Goal: Use online tool/utility: Utilize a website feature to perform a specific function

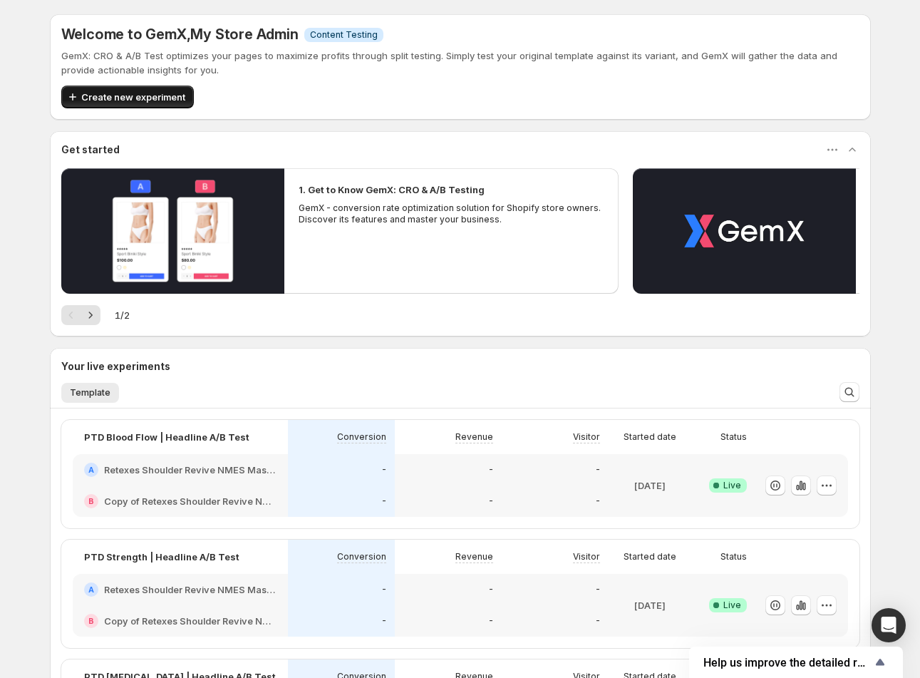
click at [118, 86] on button "Create new experiment" at bounding box center [127, 97] width 133 height 23
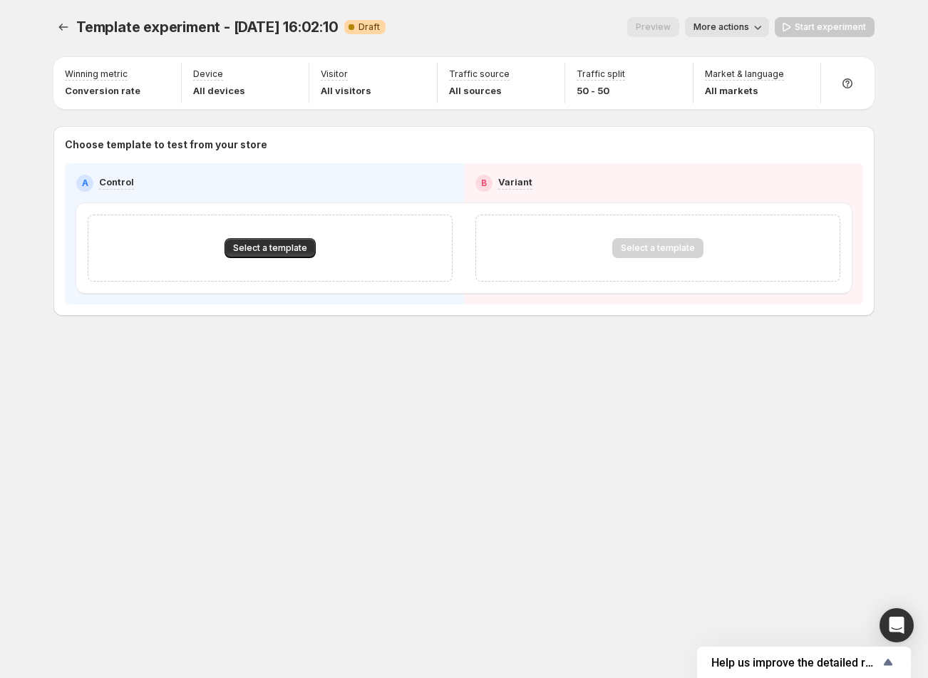
click at [299, 232] on div "Select a template" at bounding box center [270, 248] width 365 height 67
click at [286, 245] on span "Select a template" at bounding box center [270, 247] width 74 height 11
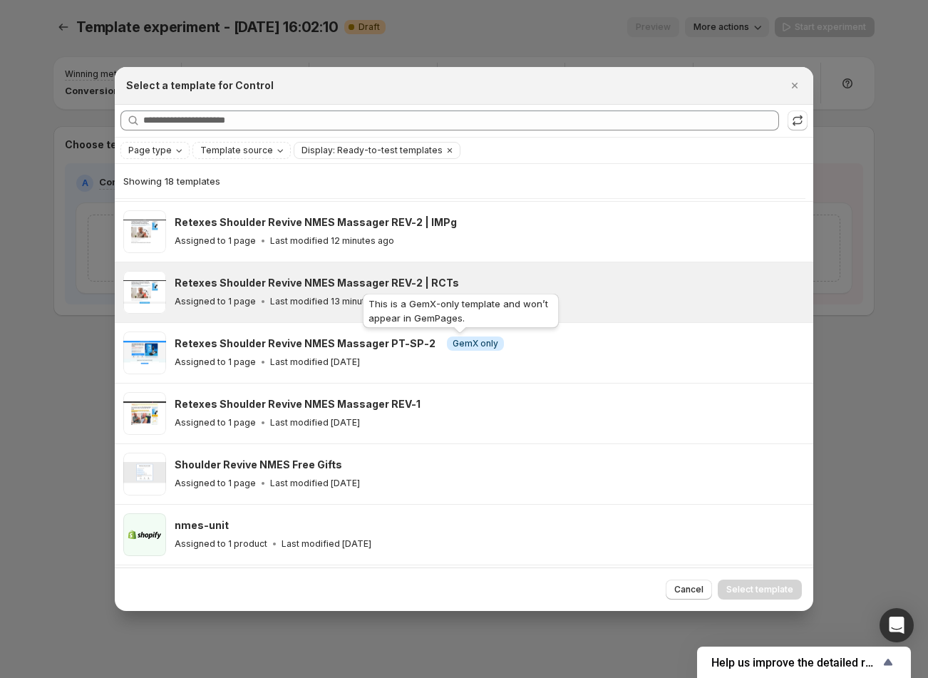
scroll to position [236, 0]
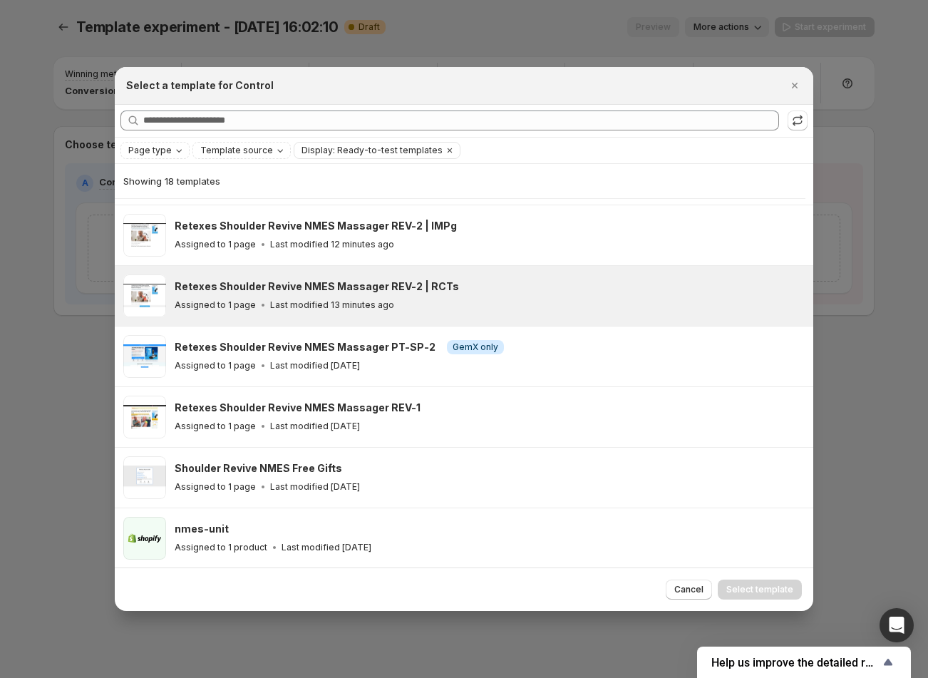
click at [403, 285] on h3 "Retexes Shoulder Revive NMES Massager REV-2 | RCTs" at bounding box center [317, 286] width 284 height 14
click at [777, 599] on button "Select template" at bounding box center [760, 590] width 84 height 20
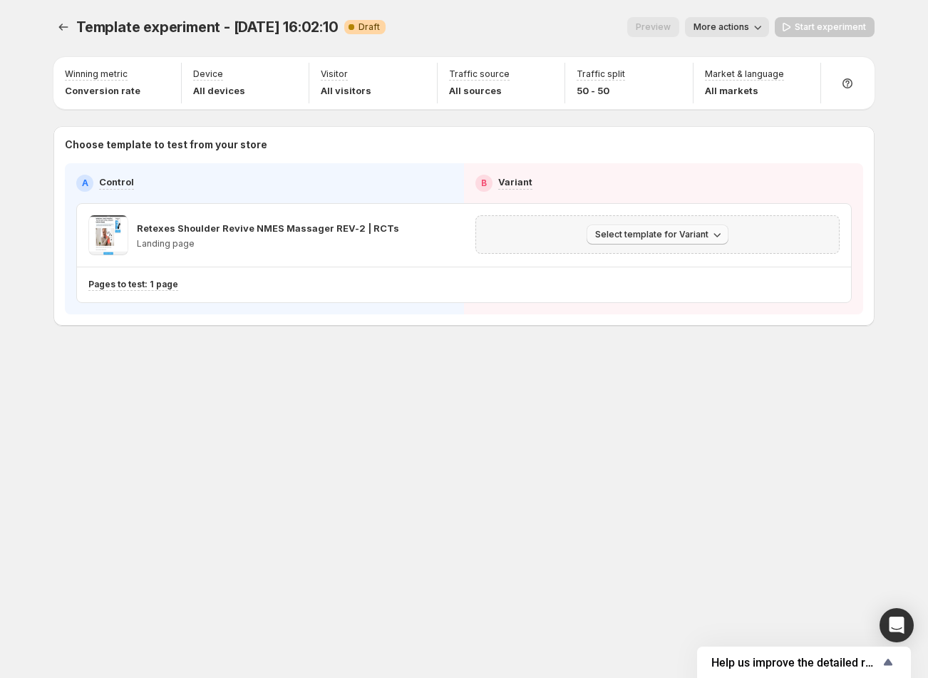
click at [664, 241] on button "Select template for Variant" at bounding box center [658, 235] width 142 height 20
click at [709, 284] on span "Create Variant based on Control" at bounding box center [659, 288] width 145 height 11
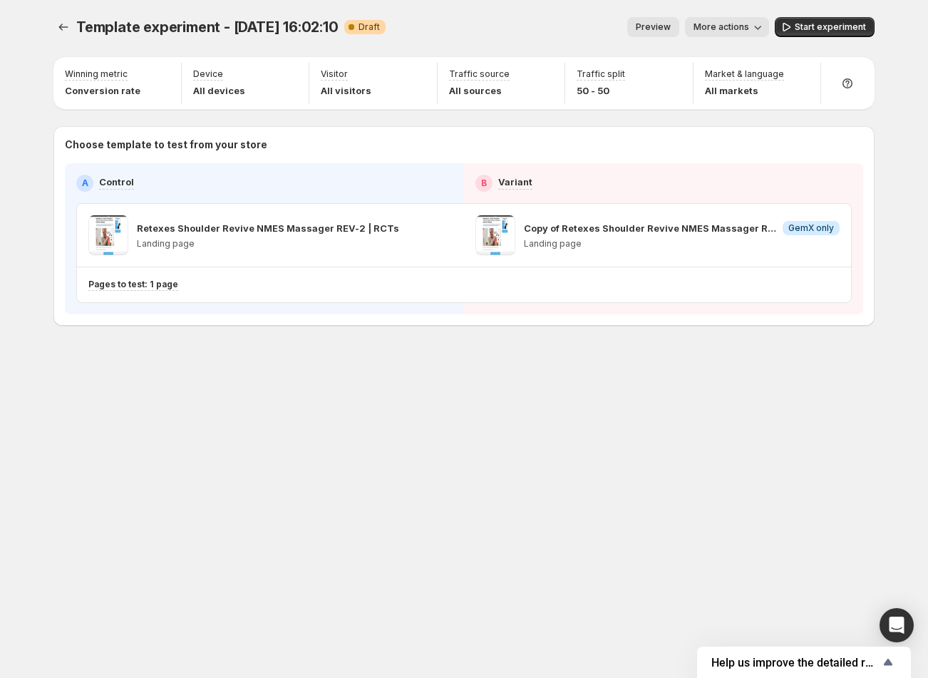
click at [729, 28] on span "More actions" at bounding box center [722, 26] width 56 height 11
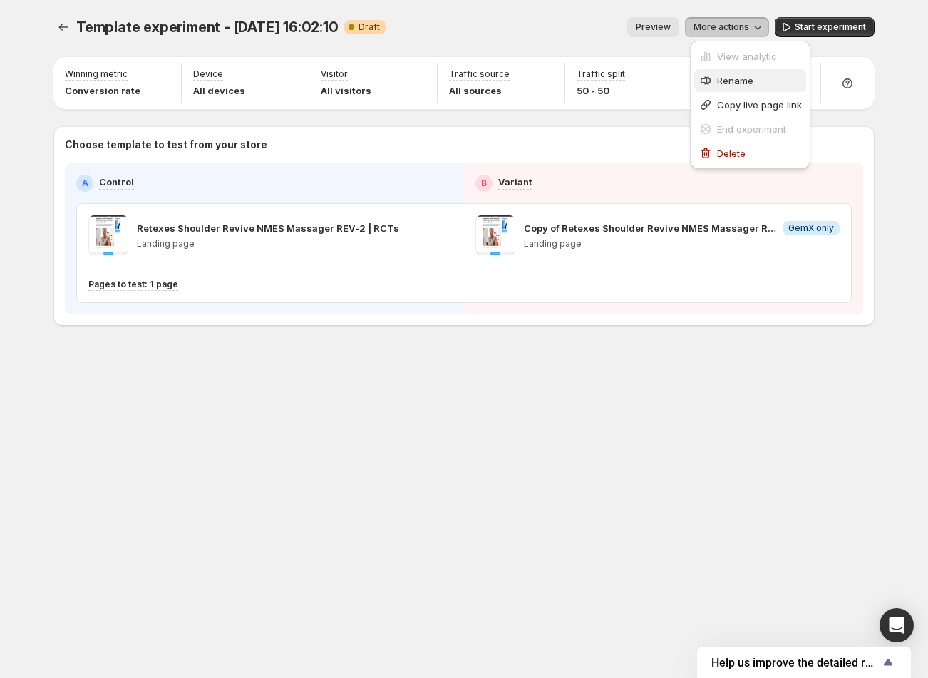
click at [739, 89] on button "Rename" at bounding box center [750, 80] width 112 height 23
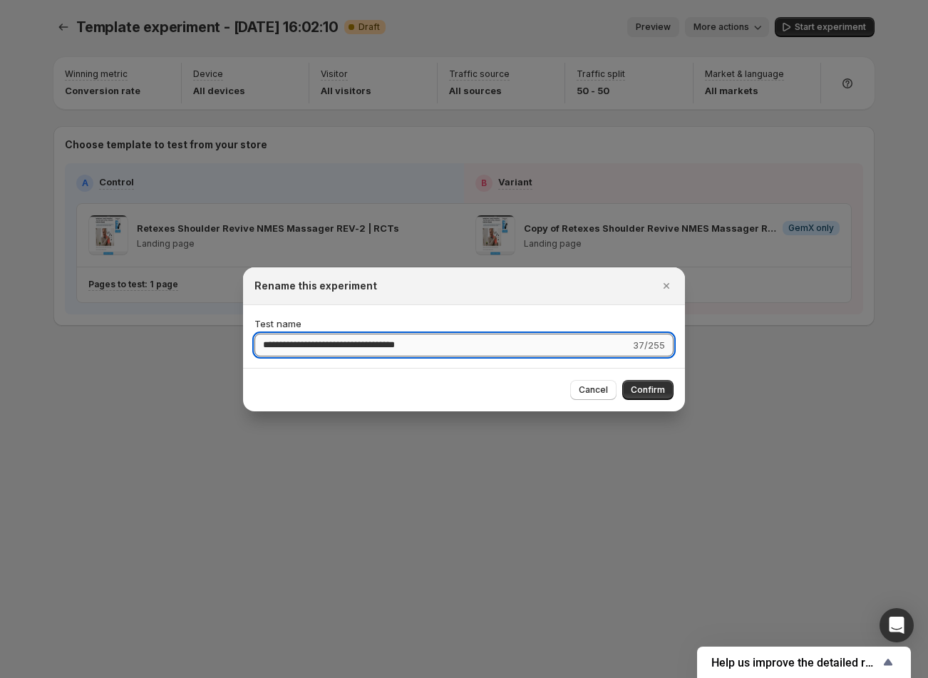
click at [364, 345] on input "**********" at bounding box center [442, 345] width 376 height 23
type input "**********"
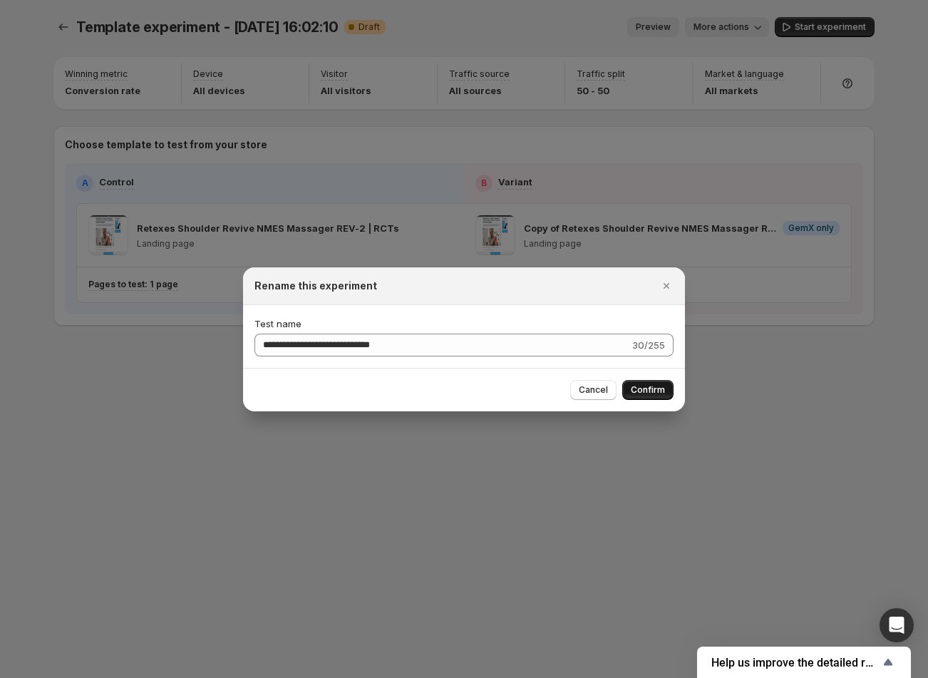
click at [651, 386] on span "Confirm" at bounding box center [648, 389] width 34 height 11
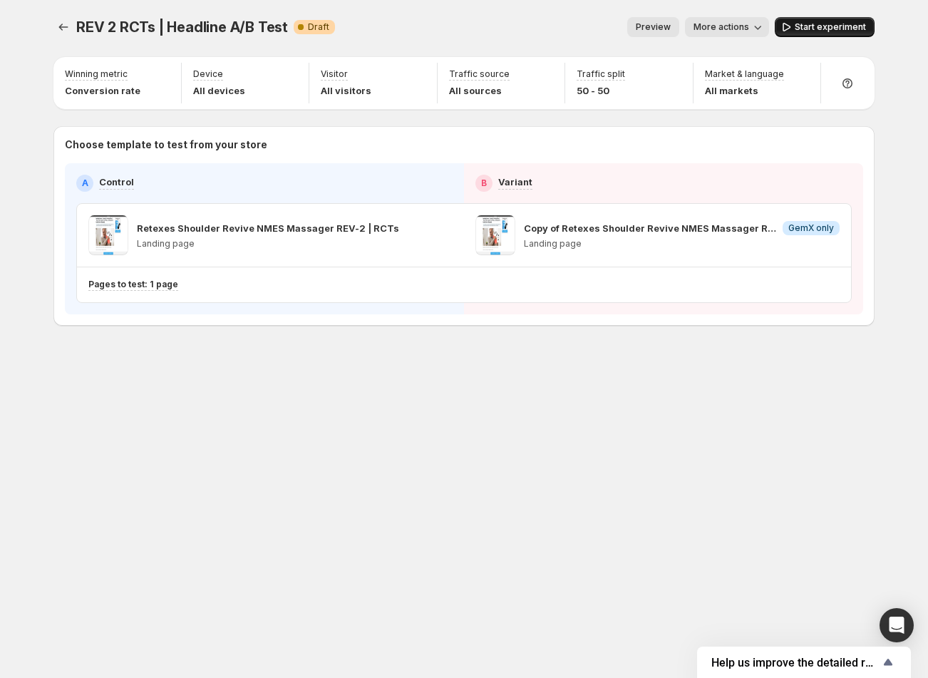
click at [835, 22] on span "Start experiment" at bounding box center [830, 26] width 71 height 11
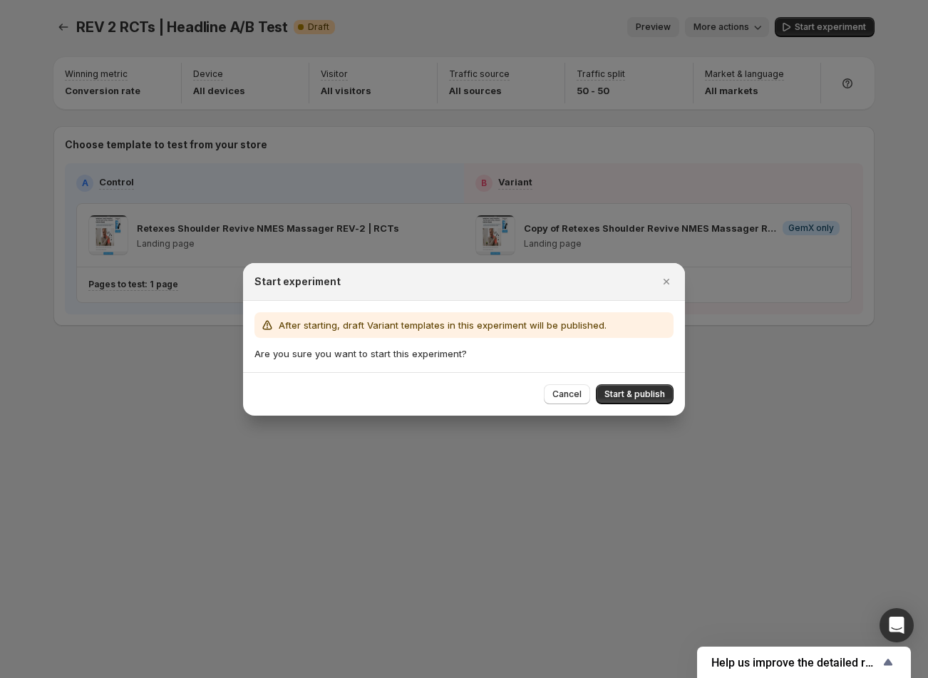
click at [624, 381] on div "Cancel Start & publish" at bounding box center [464, 393] width 442 height 43
click at [624, 396] on span "Start & publish" at bounding box center [634, 393] width 61 height 11
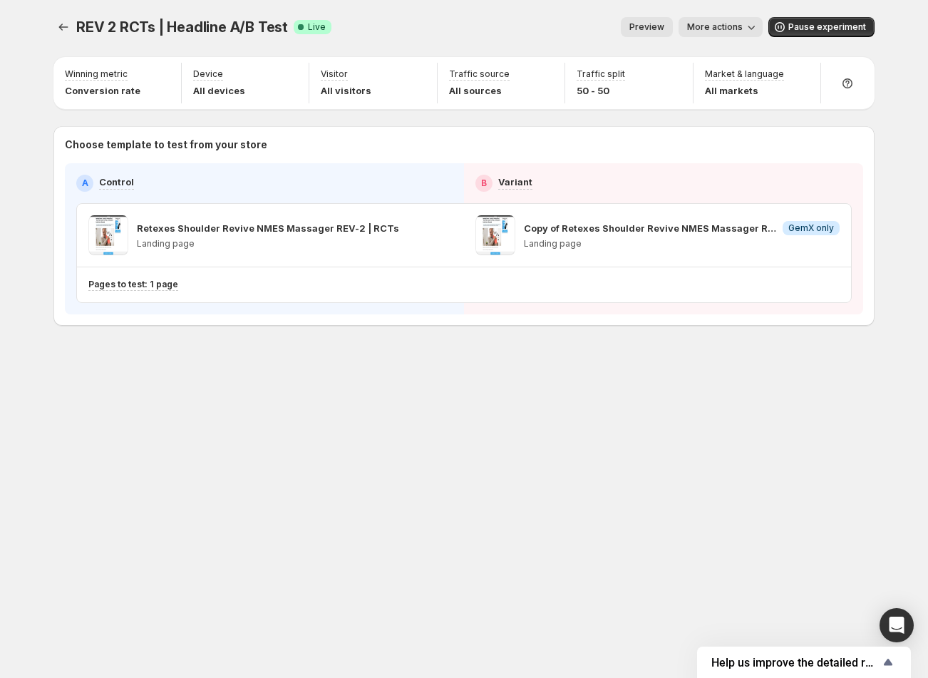
click at [155, 23] on span "REV 2 RCTs | Headline A/B Test" at bounding box center [182, 27] width 212 height 17
copy span "REV 2 RCTs | Headline A/B Test"
click at [56, 27] on icon "Experiments" at bounding box center [63, 27] width 14 height 14
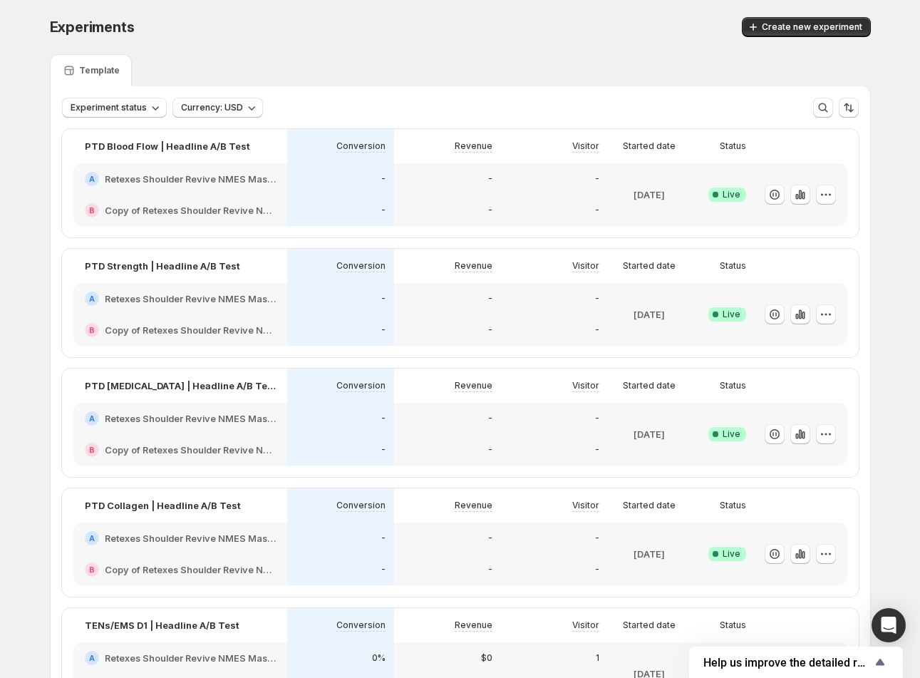
click at [765, 3] on div "Experiments. This page is ready Experiments Create new experiment" at bounding box center [460, 27] width 821 height 54
click at [761, 24] on icon "button" at bounding box center [753, 27] width 14 height 14
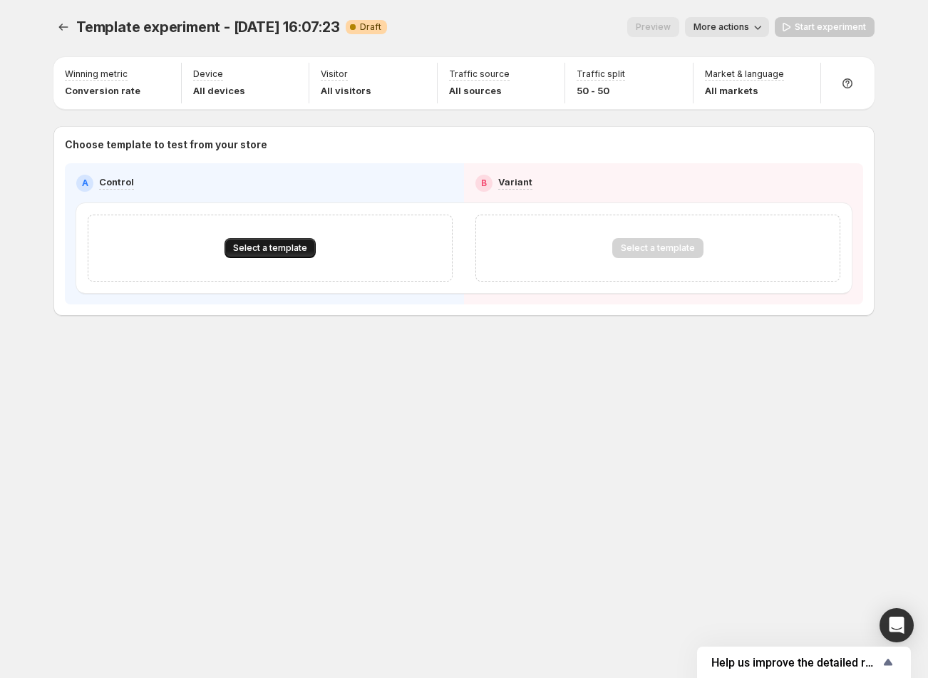
click at [250, 242] on span "Select a template" at bounding box center [270, 247] width 74 height 11
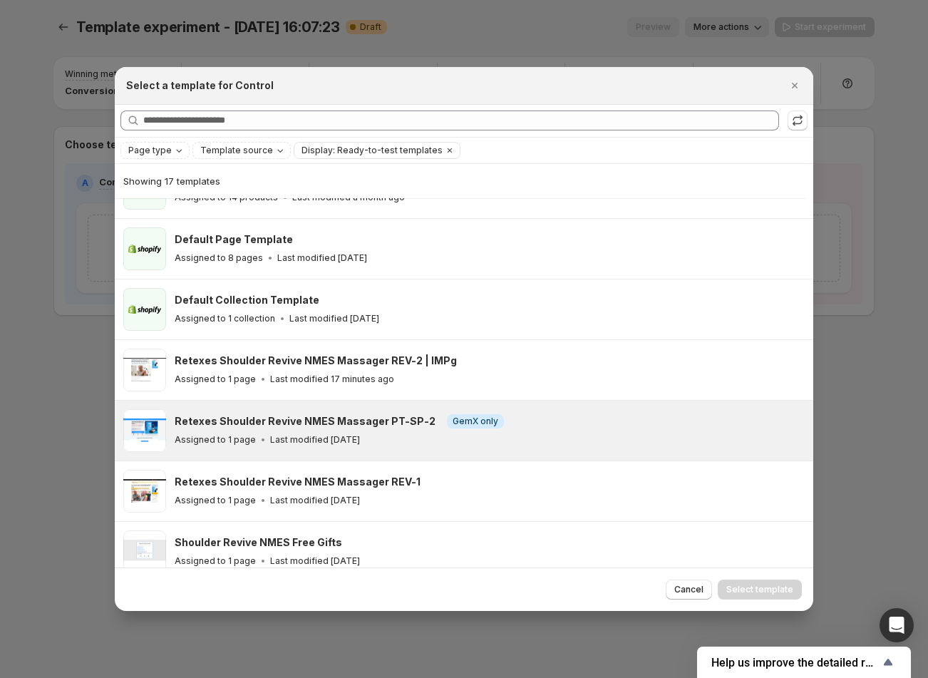
scroll to position [103, 0]
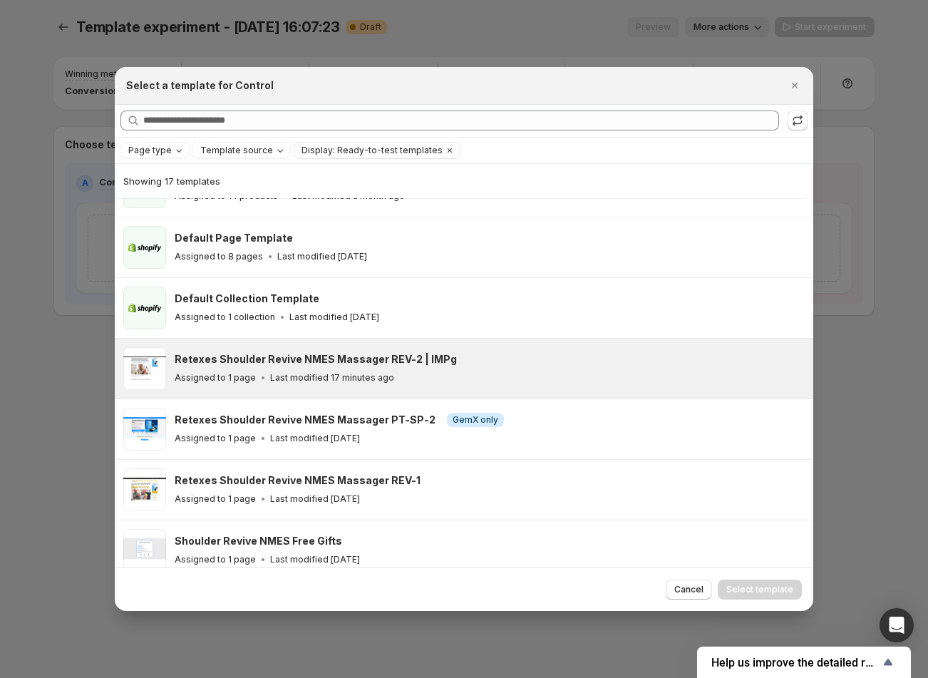
click at [365, 356] on h3 "Retexes Shoulder Revive NMES Massager REV-2 | IMPg" at bounding box center [316, 359] width 282 height 14
click at [764, 585] on span "Select template" at bounding box center [759, 589] width 67 height 11
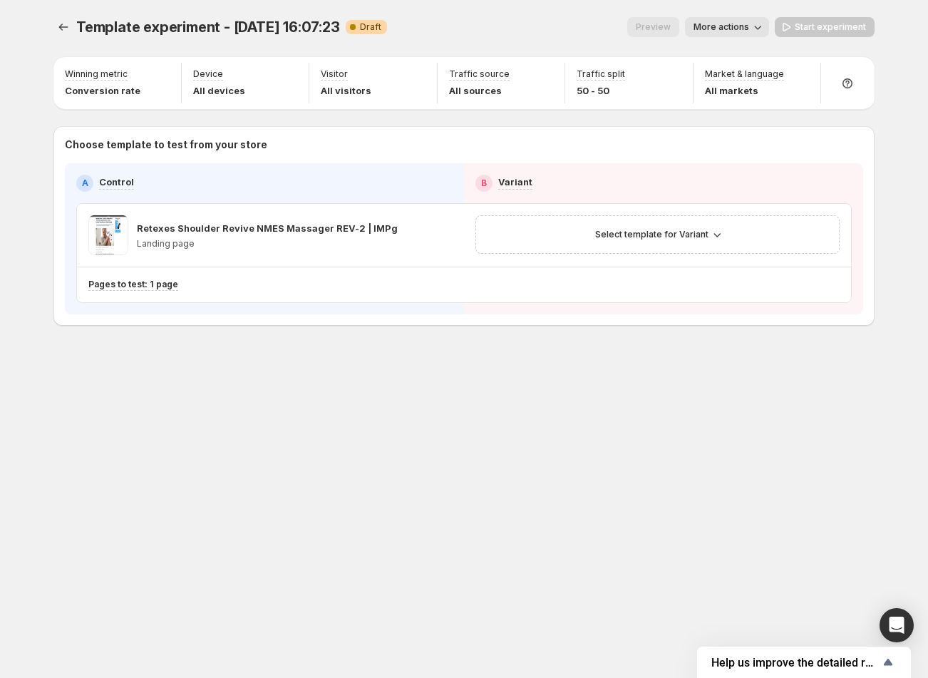
click at [727, 8] on div "Template experiment - Oct 6, 16:07:23. This page is ready Template experiment -…" at bounding box center [463, 27] width 821 height 54
click at [719, 20] on button "More actions" at bounding box center [727, 27] width 84 height 20
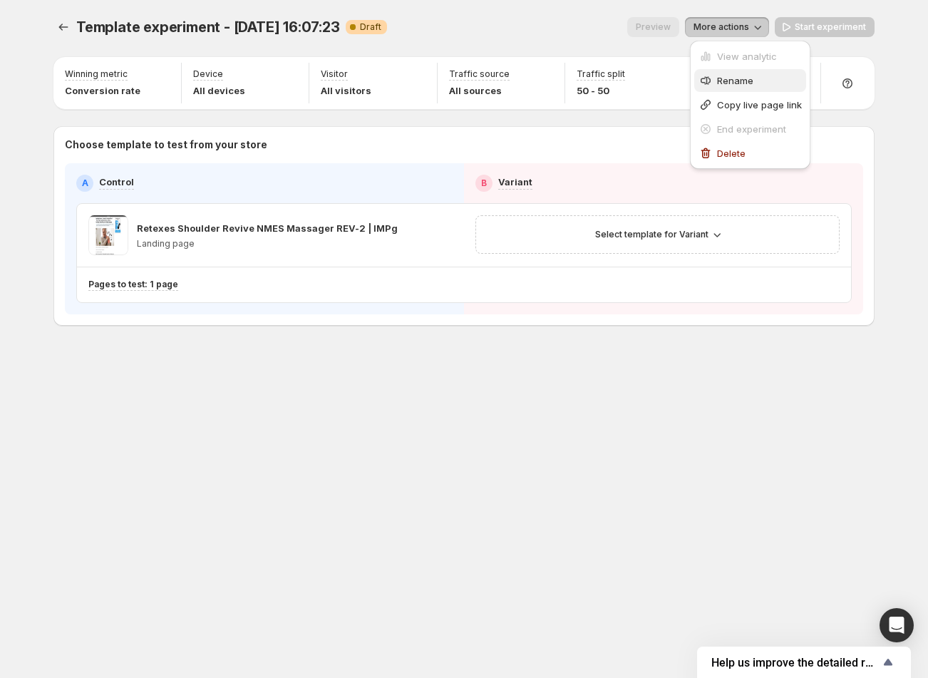
click at [711, 75] on icon "button" at bounding box center [706, 80] width 14 height 14
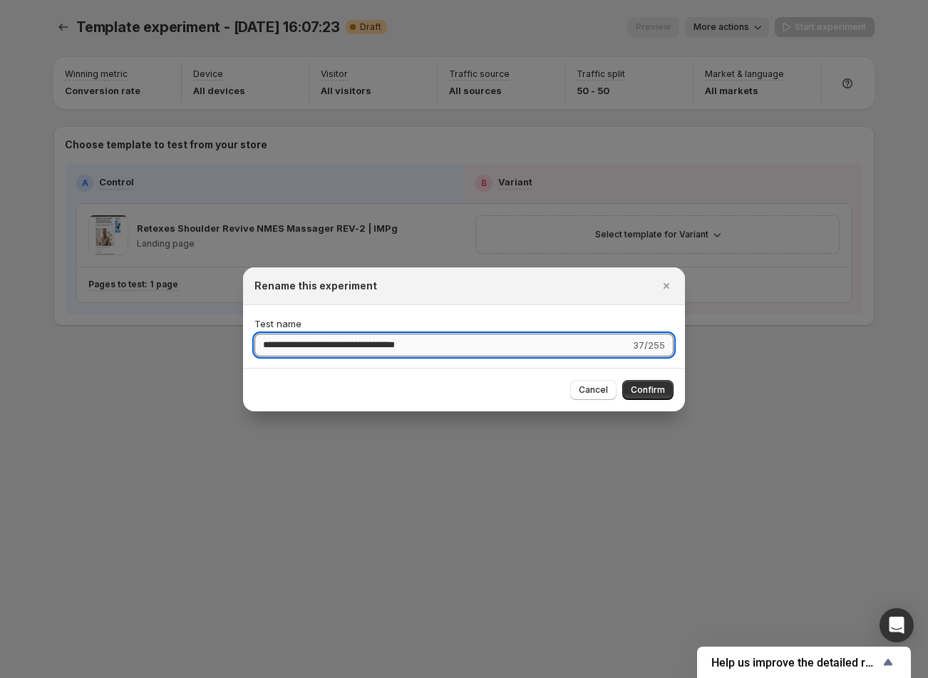
click at [339, 344] on input "**********" at bounding box center [442, 345] width 376 height 23
click at [289, 348] on input "**********" at bounding box center [441, 345] width 375 height 23
drag, startPoint x: 291, startPoint y: 346, endPoint x: 312, endPoint y: 346, distance: 21.4
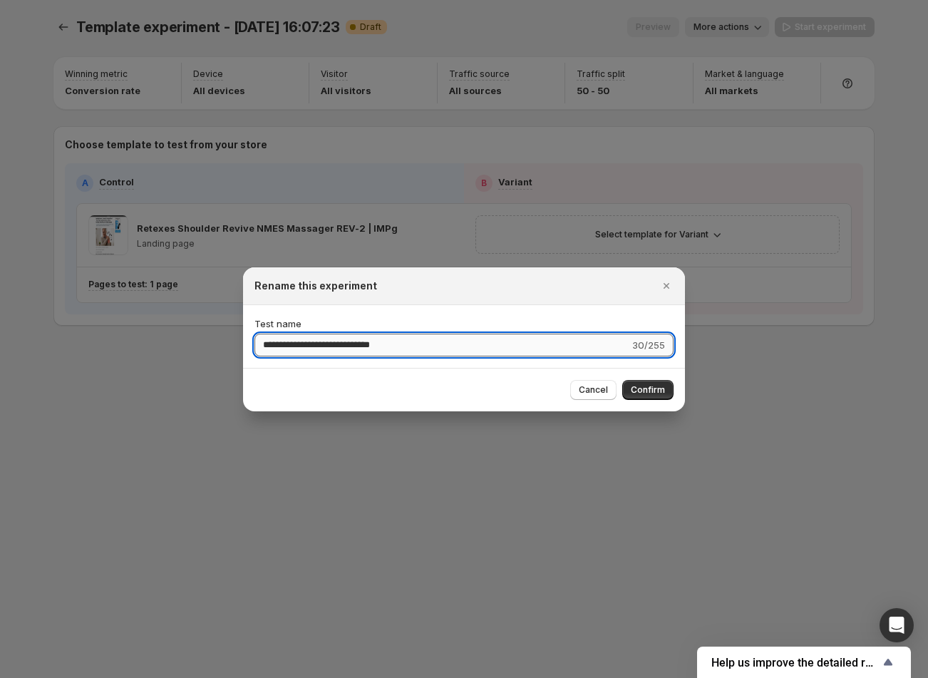
click at [312, 346] on input "**********" at bounding box center [441, 345] width 375 height 23
type input "**********"
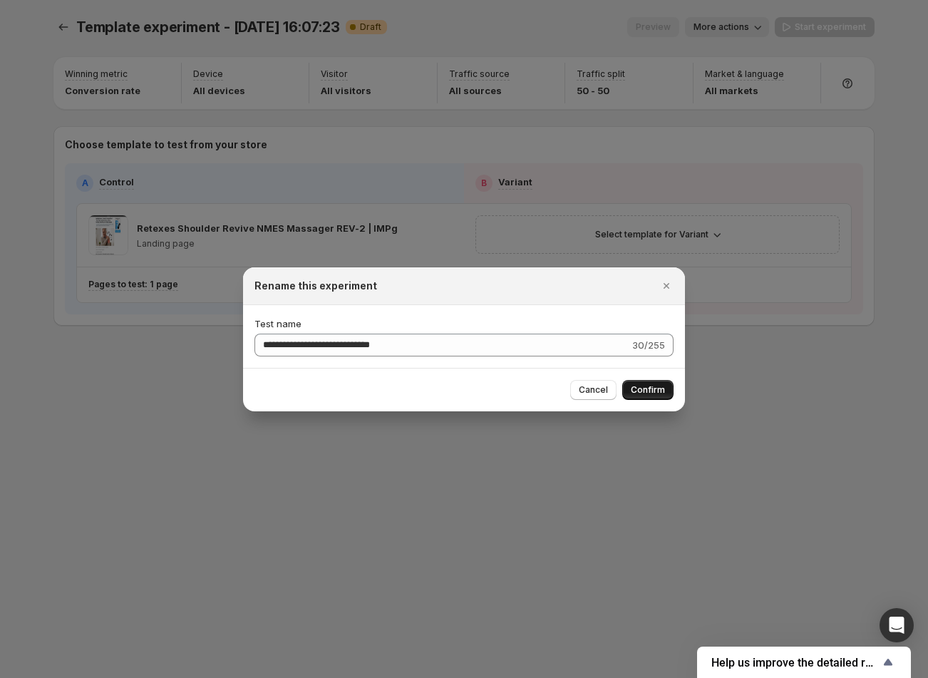
click at [658, 388] on span "Confirm" at bounding box center [648, 389] width 34 height 11
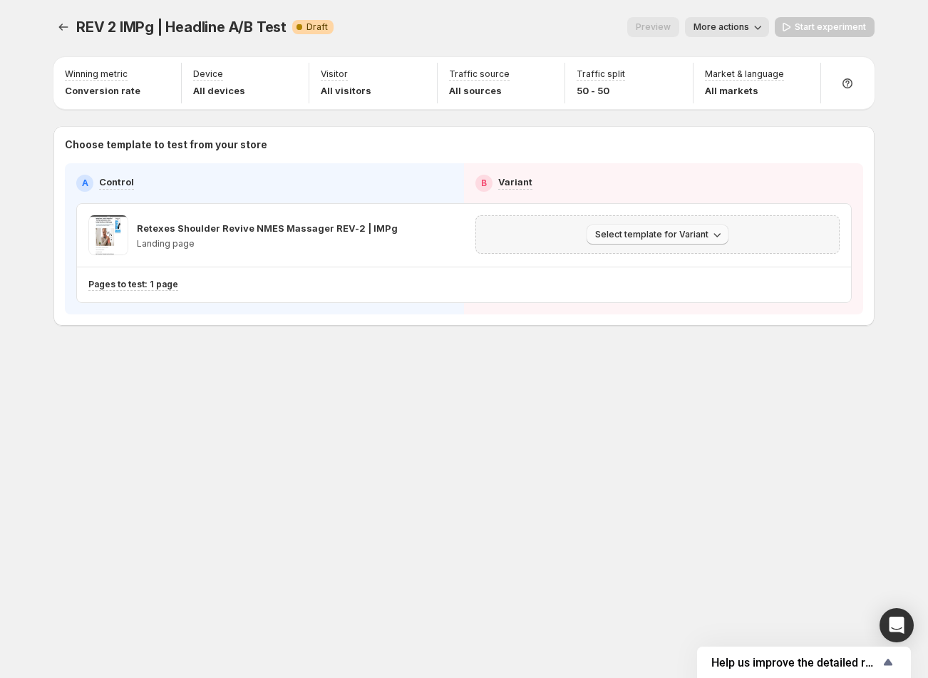
click at [644, 232] on span "Select template for Variant" at bounding box center [651, 234] width 113 height 11
click at [657, 288] on span "Create Variant based on Control" at bounding box center [659, 288] width 145 height 11
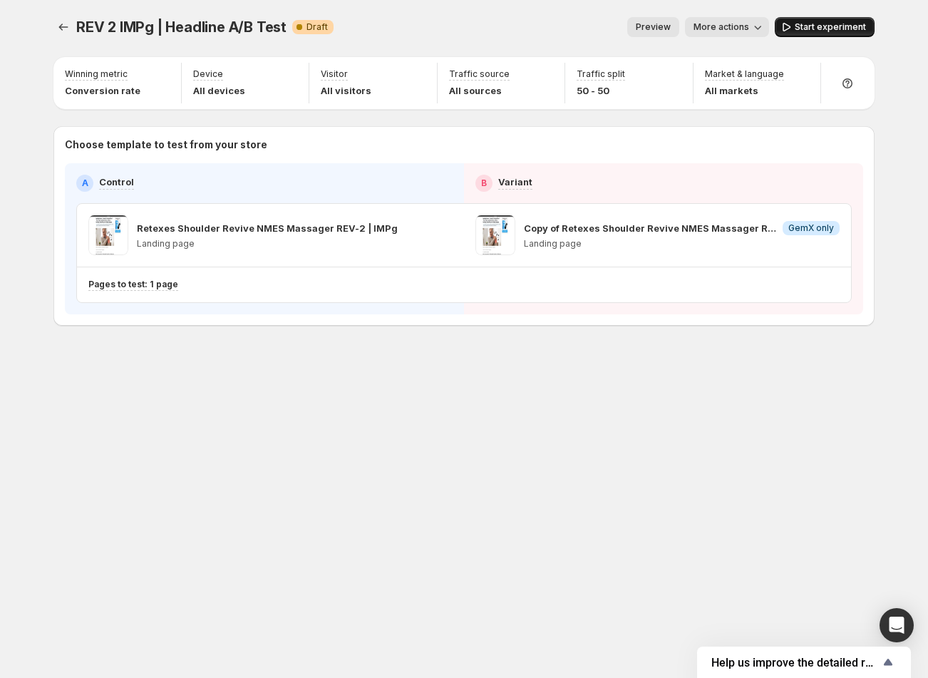
click at [810, 31] on span "Start experiment" at bounding box center [830, 26] width 71 height 11
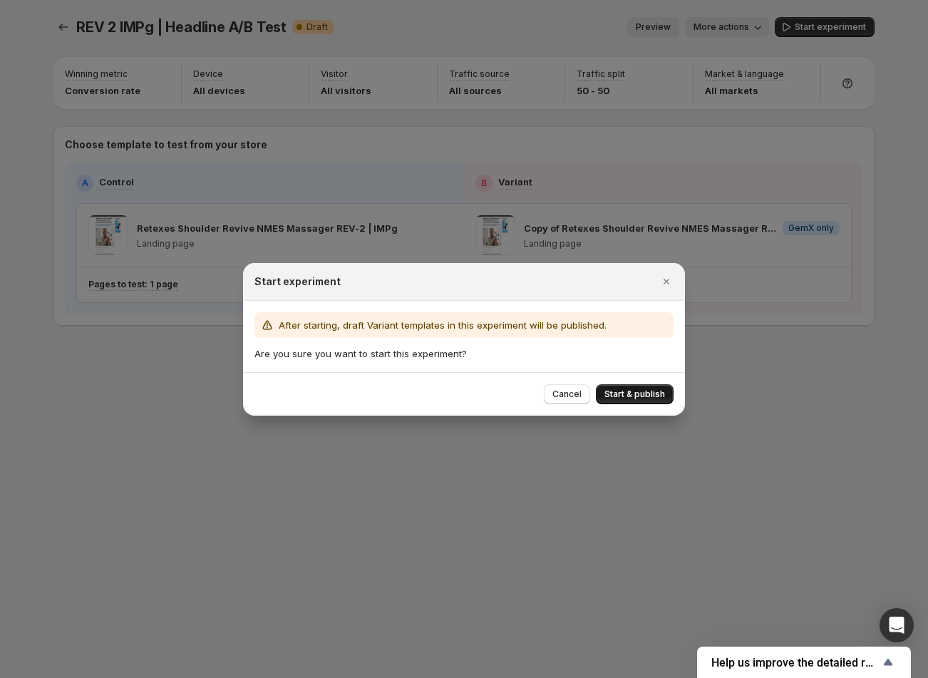
click at [626, 396] on span "Start & publish" at bounding box center [634, 393] width 61 height 11
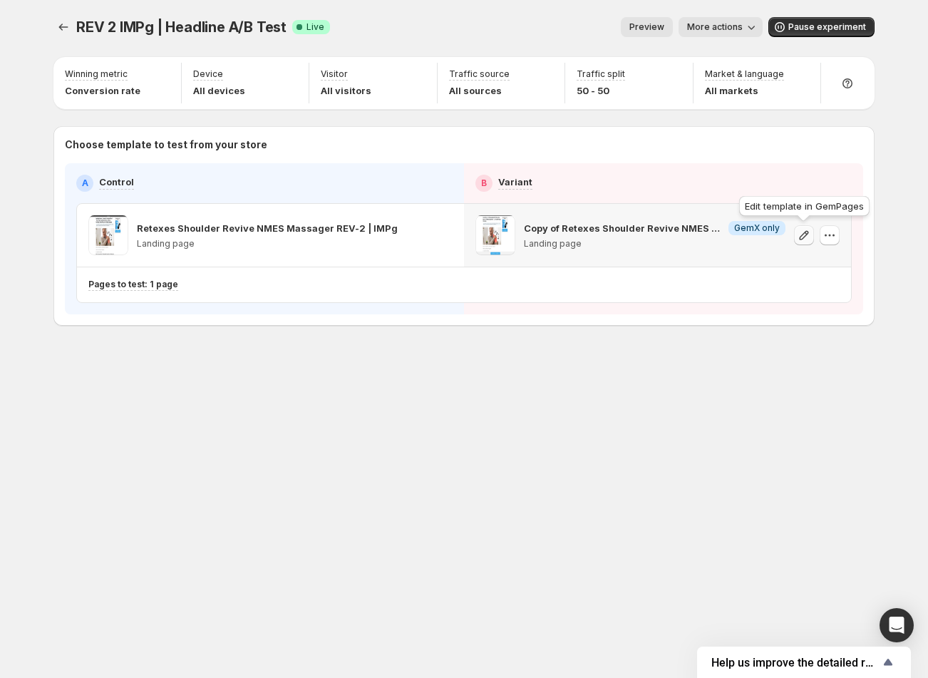
click at [803, 237] on icon "button" at bounding box center [804, 235] width 14 height 14
